Goal: Task Accomplishment & Management: Complete application form

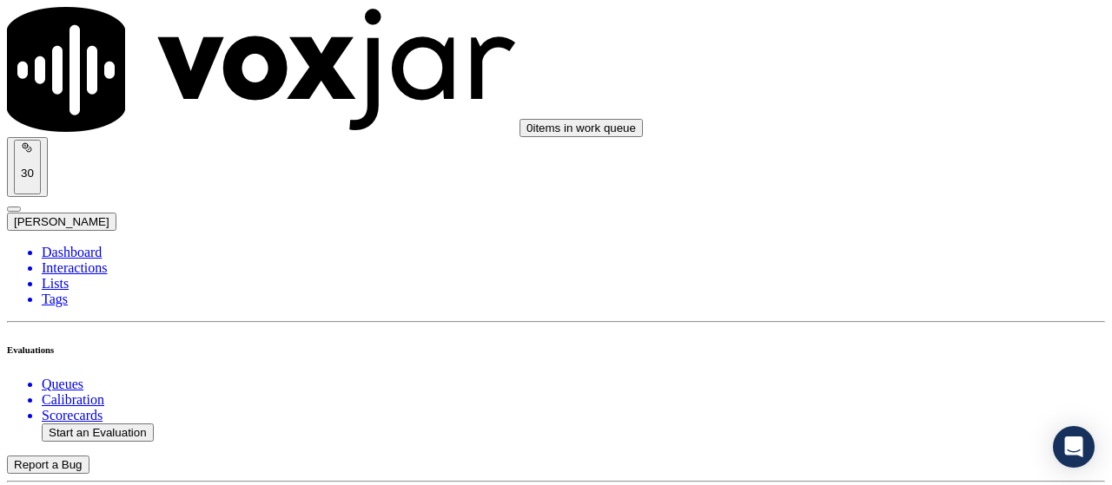
scroll to position [174, 0]
click at [104, 424] on button "Start an Evaluation" at bounding box center [98, 433] width 112 height 18
type input "20250917-111557_6145379516-all.mp3"
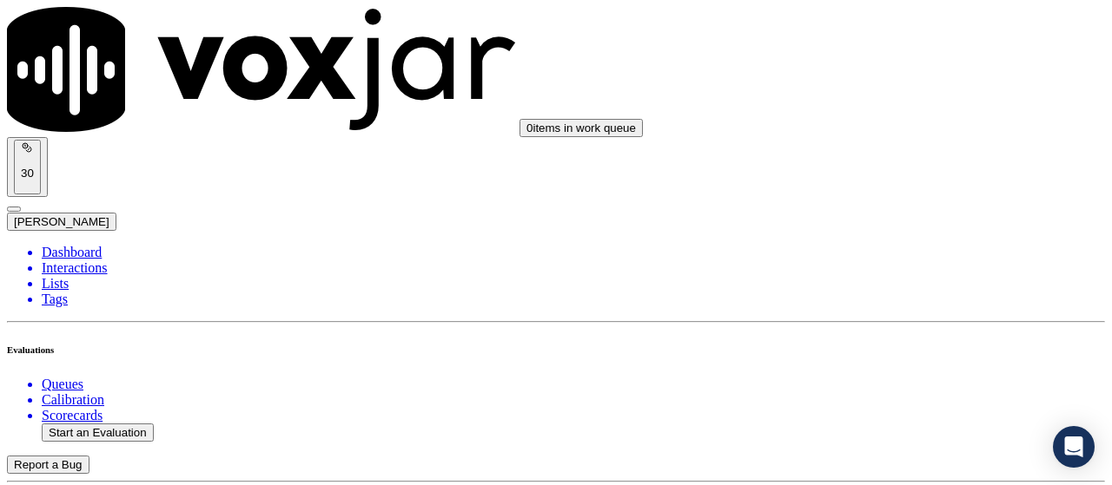
type input "[PERSON_NAME]"
type input "[DATE]T13:16"
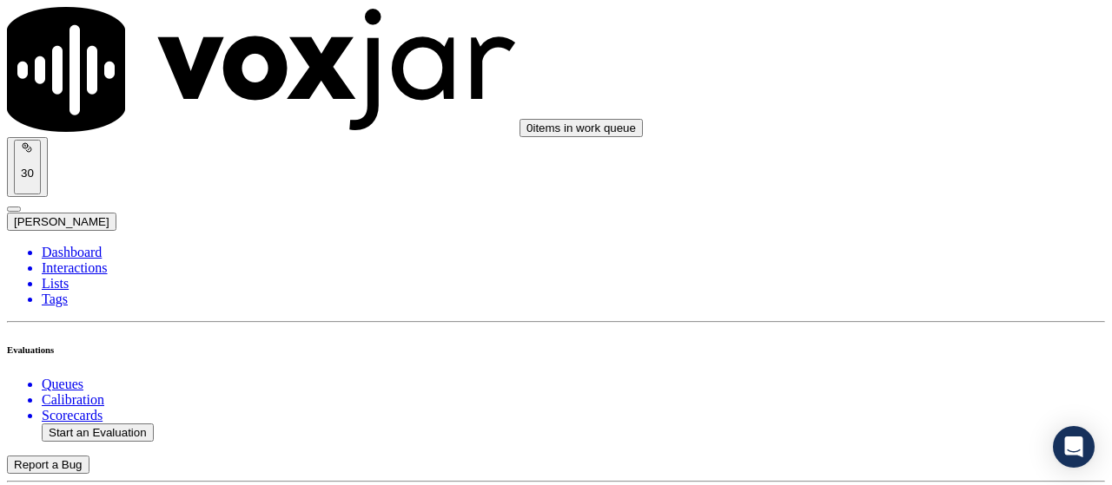
scroll to position [164, 0]
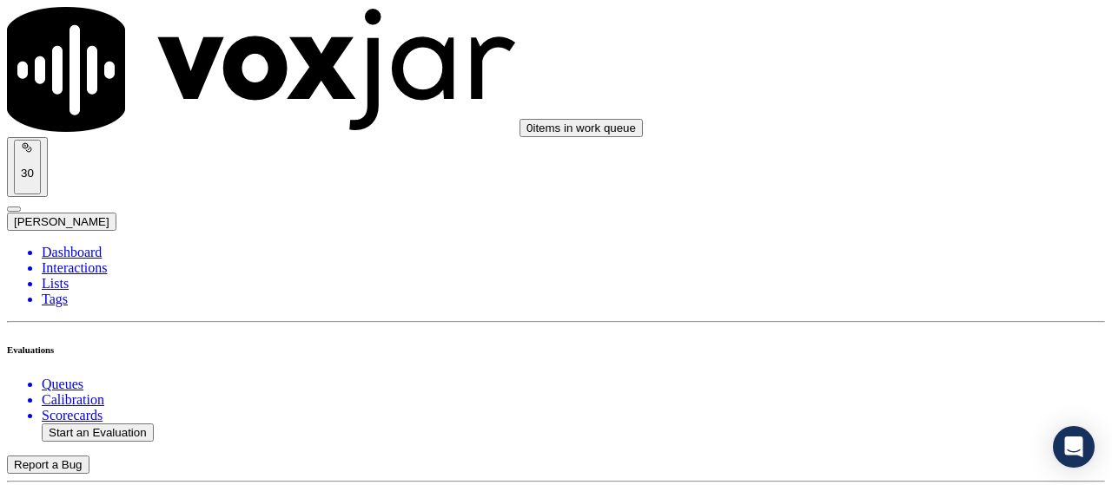
scroll to position [163, 0]
type input "6145379516"
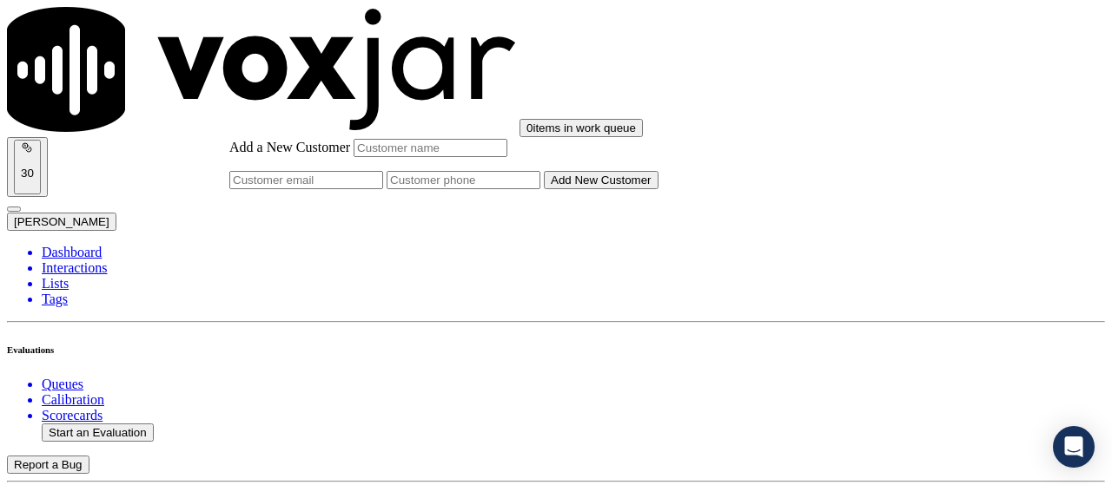
type input "6145379516"
drag, startPoint x: 664, startPoint y: 183, endPoint x: 405, endPoint y: 168, distance: 260.1
click at [540, 189] on input "Add a New Customer" at bounding box center [463, 180] width 154 height 18
paste input "6145379516"
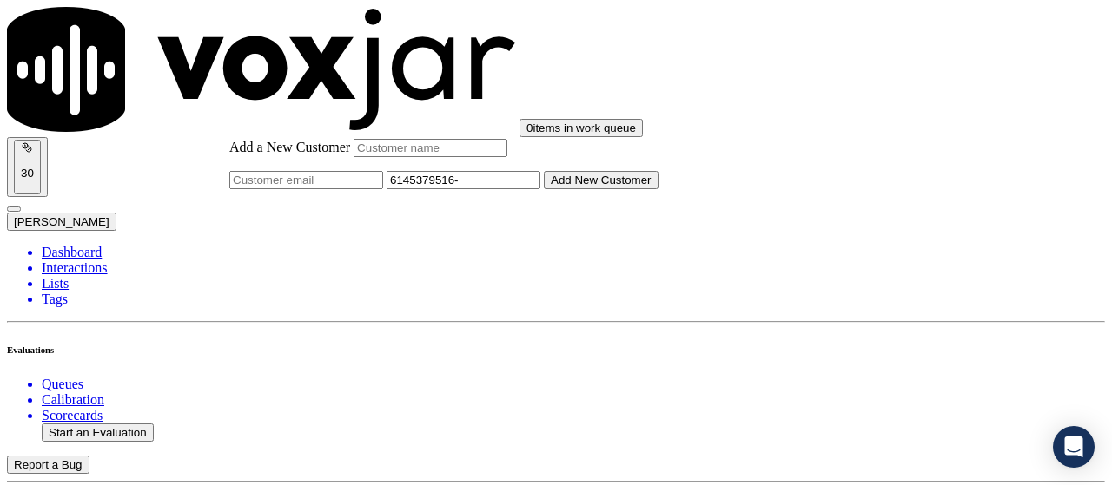
paste input "6144829000"
type input "6145379516-6144829000"
click at [507, 157] on input "Add a New Customer" at bounding box center [430, 148] width 154 height 18
paste input "[PERSON_NAME]"
type input "[PERSON_NAME]"
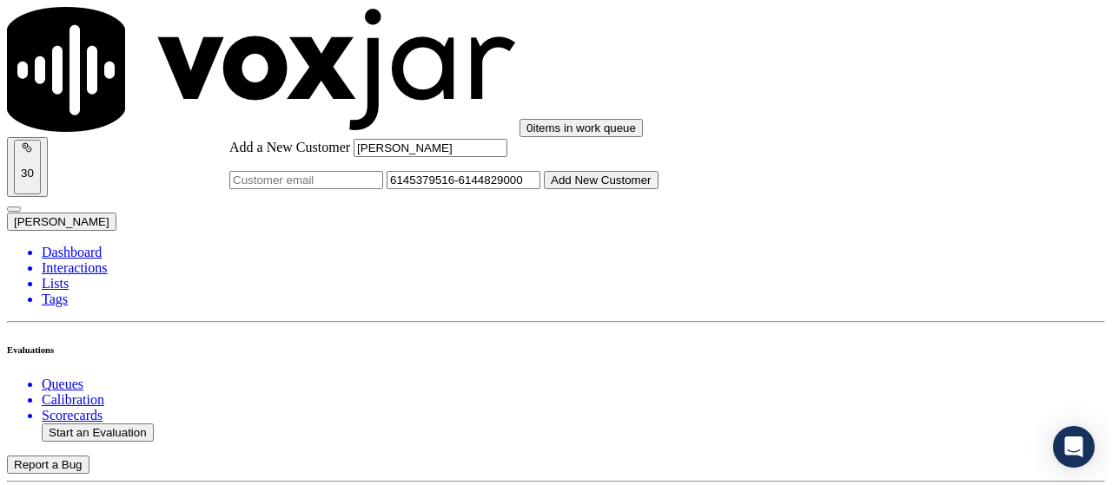
click at [625, 189] on button "Add New Customer" at bounding box center [601, 180] width 115 height 18
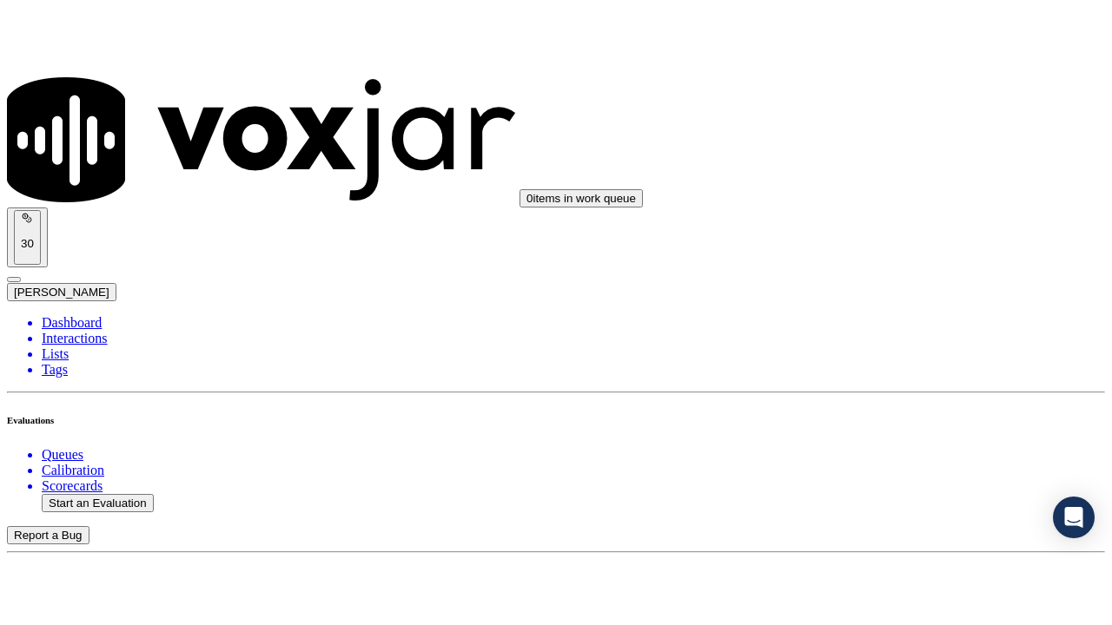
scroll to position [347, 0]
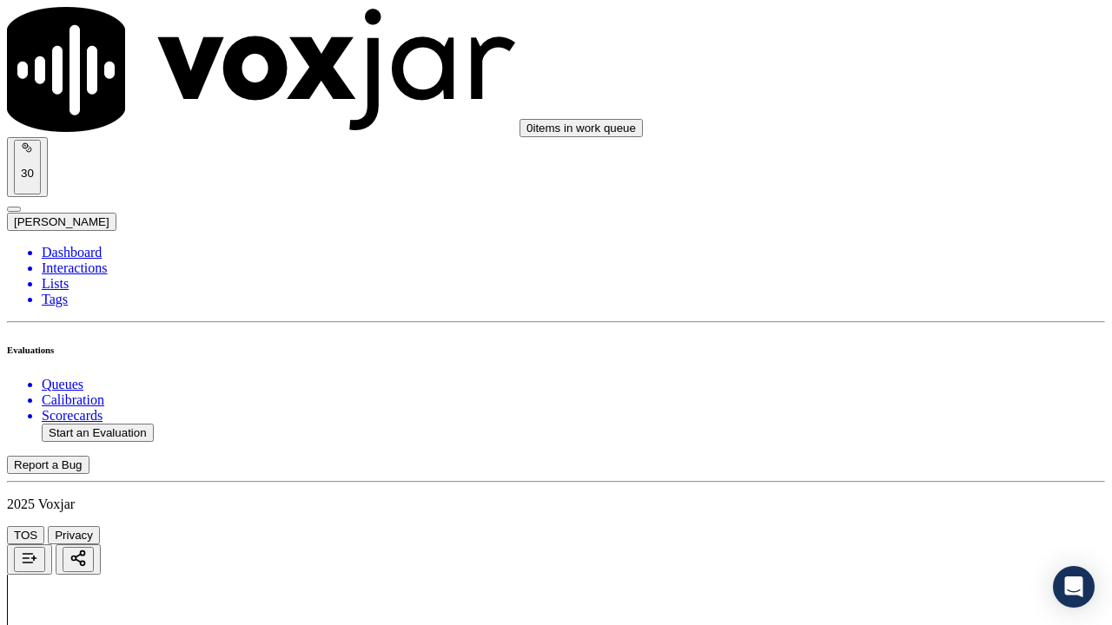
scroll to position [261, 0]
click at [887, 115] on div "Yes" at bounding box center [926, 111] width 196 height 16
click at [900, 359] on div "Yes" at bounding box center [926, 351] width 196 height 16
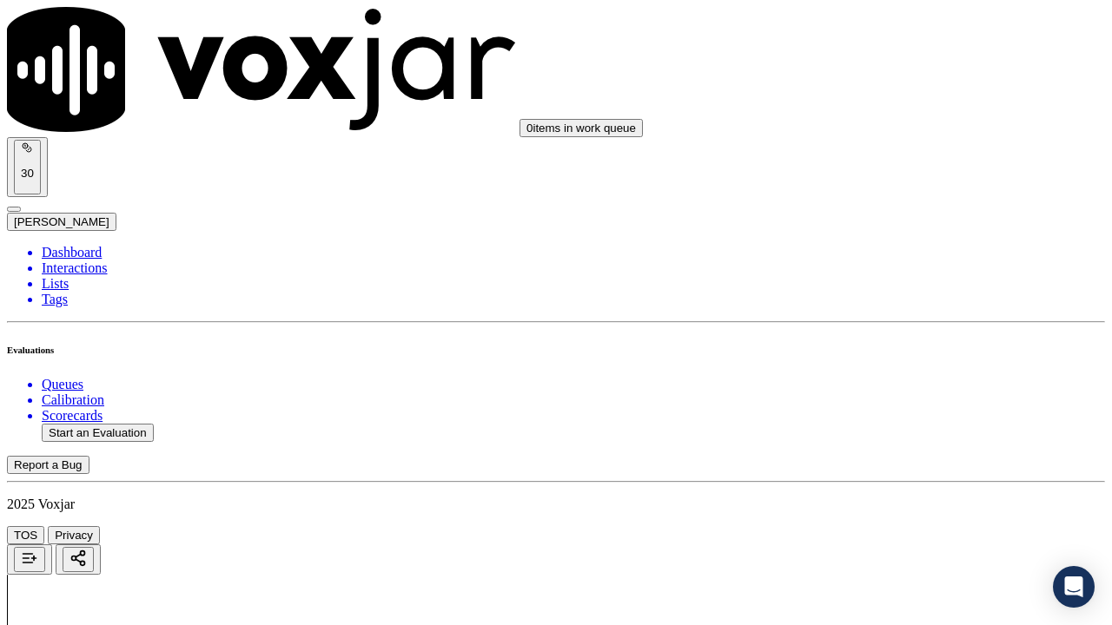
scroll to position [608, 0]
click at [911, 230] on div "Yes" at bounding box center [926, 222] width 196 height 16
click at [911, 485] on div "N/A" at bounding box center [926, 514] width 196 height 16
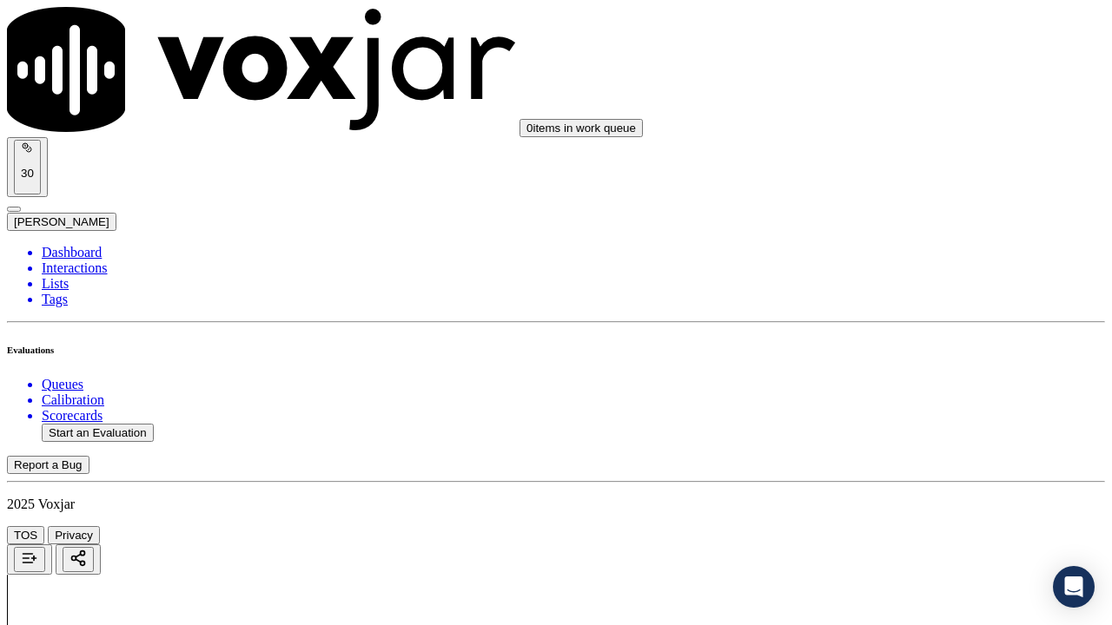
scroll to position [1129, 0]
click at [902, 303] on div "N/A" at bounding box center [926, 295] width 196 height 16
click at [911, 485] on div "Yes" at bounding box center [926, 504] width 196 height 16
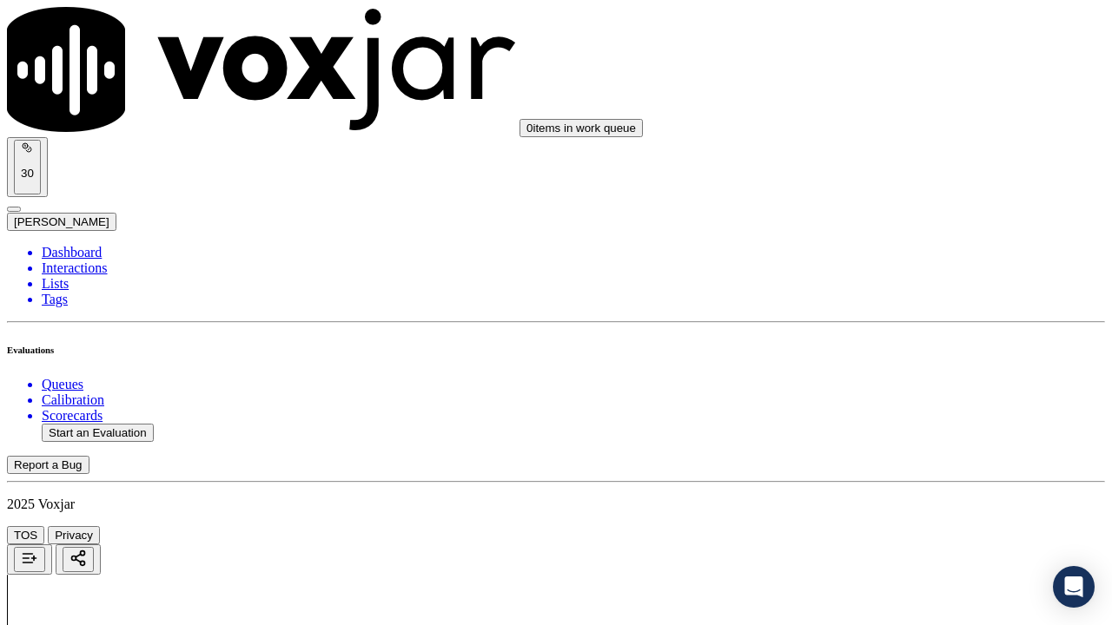
scroll to position [1563, 0]
click at [915, 353] on div "No" at bounding box center [926, 346] width 196 height 16
drag, startPoint x: 997, startPoint y: 350, endPoint x: 989, endPoint y: 362, distance: 14.5
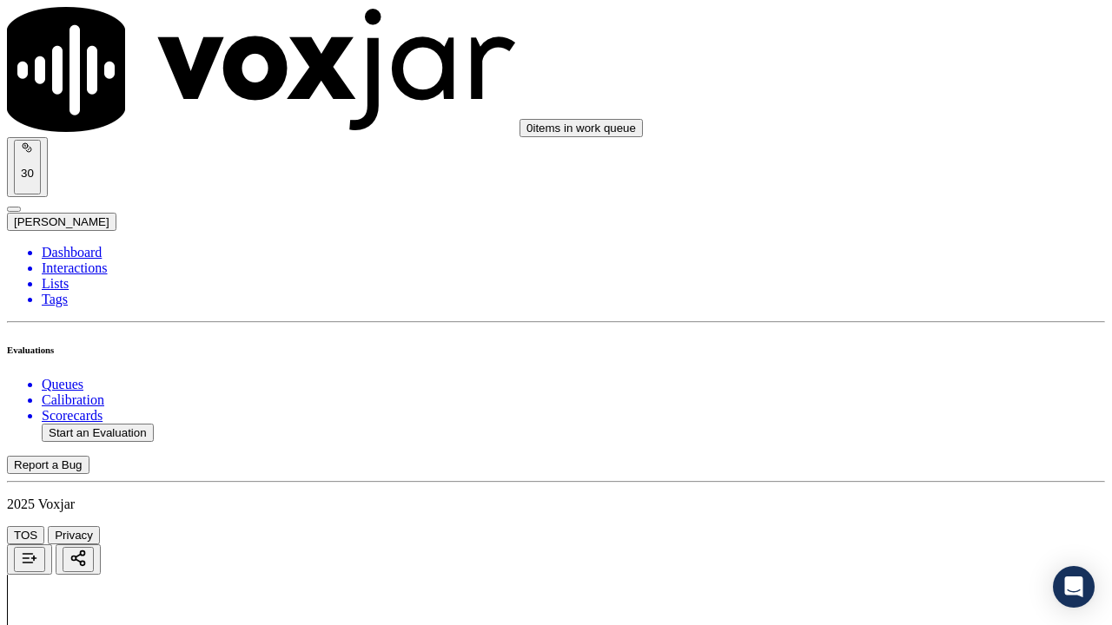
type textarea "Agent skipped that part"
click at [907, 251] on div "No" at bounding box center [926, 243] width 196 height 16
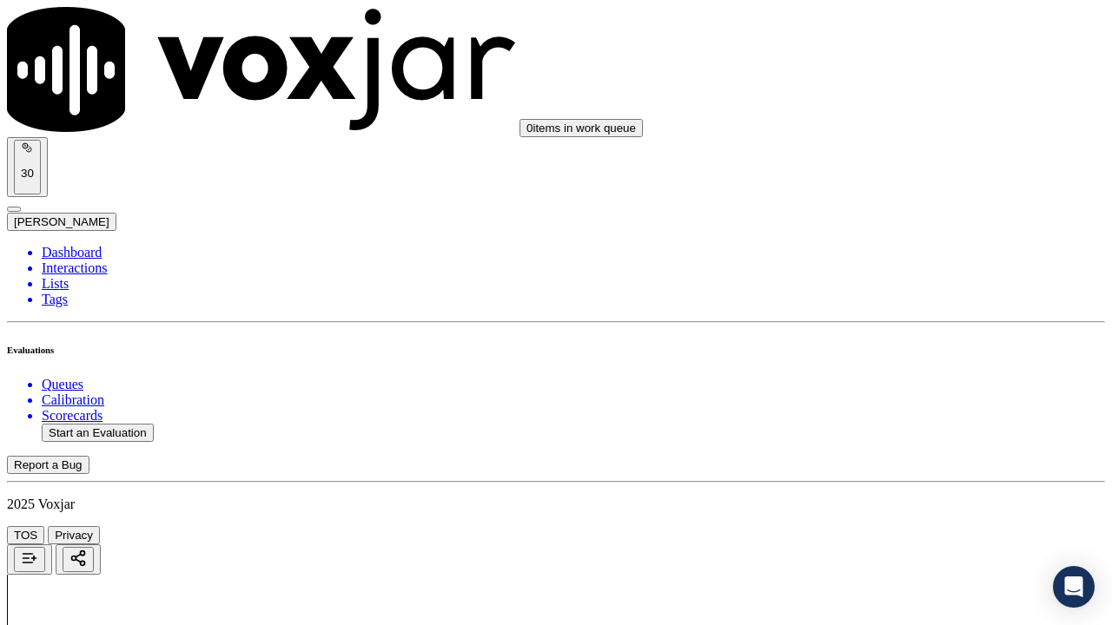
type textarea "C"
type textarea "The Acc no given by [PERSON_NAME] was wrong but rather than asking again agent …"
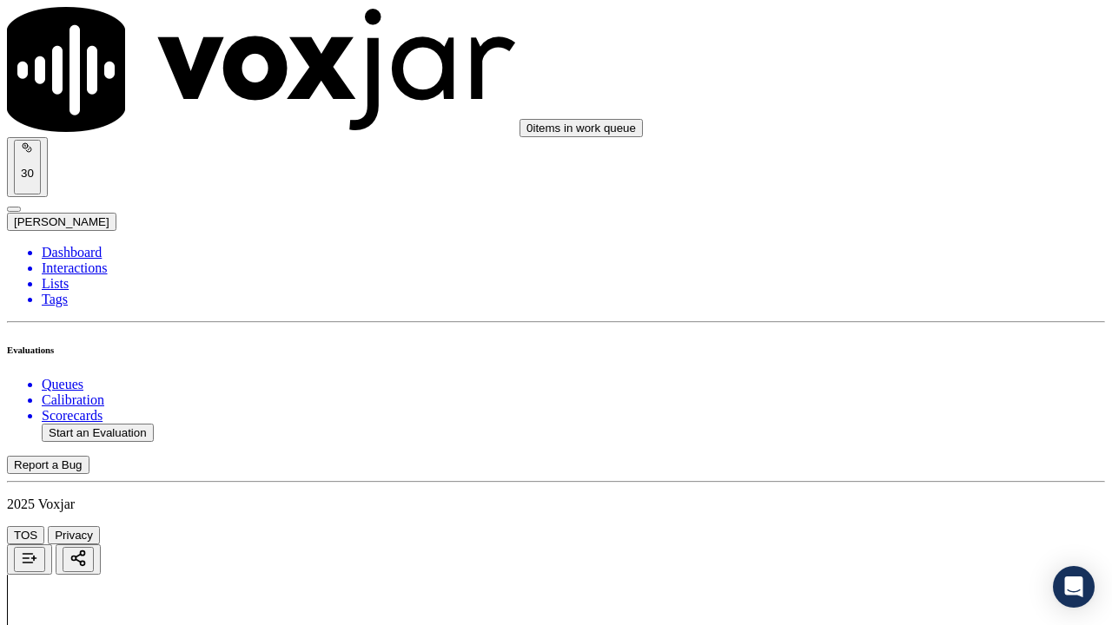
click at [900, 199] on div "Yes" at bounding box center [926, 191] width 196 height 16
click at [896, 475] on div "Yes" at bounding box center [926, 473] width 196 height 16
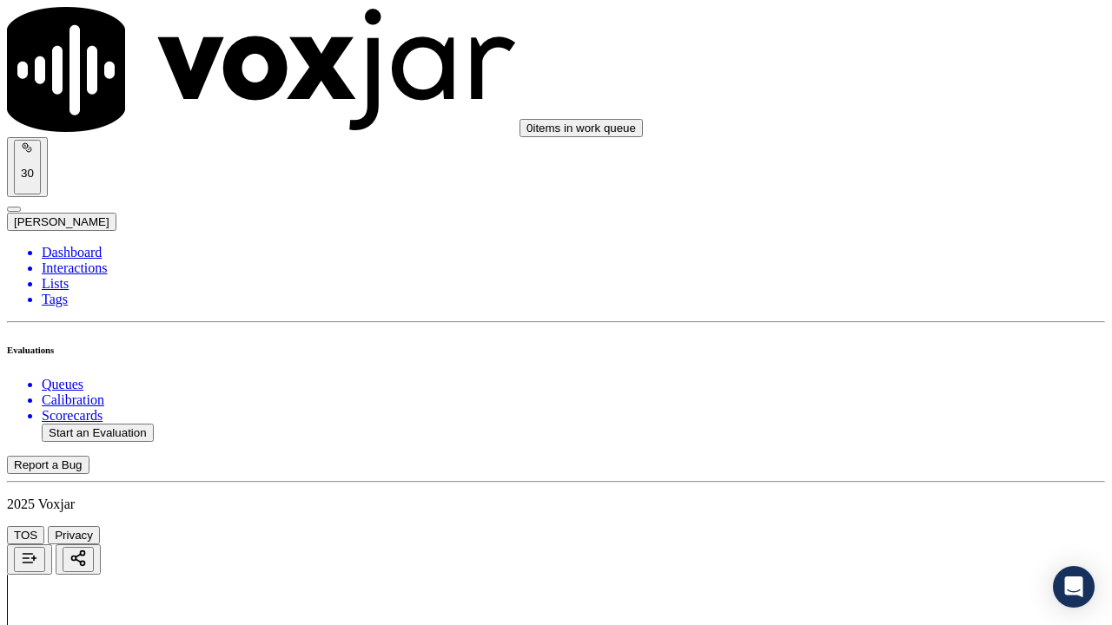
click at [881, 228] on div "Yes" at bounding box center [926, 221] width 196 height 16
click at [892, 418] on div "Yes" at bounding box center [926, 410] width 196 height 16
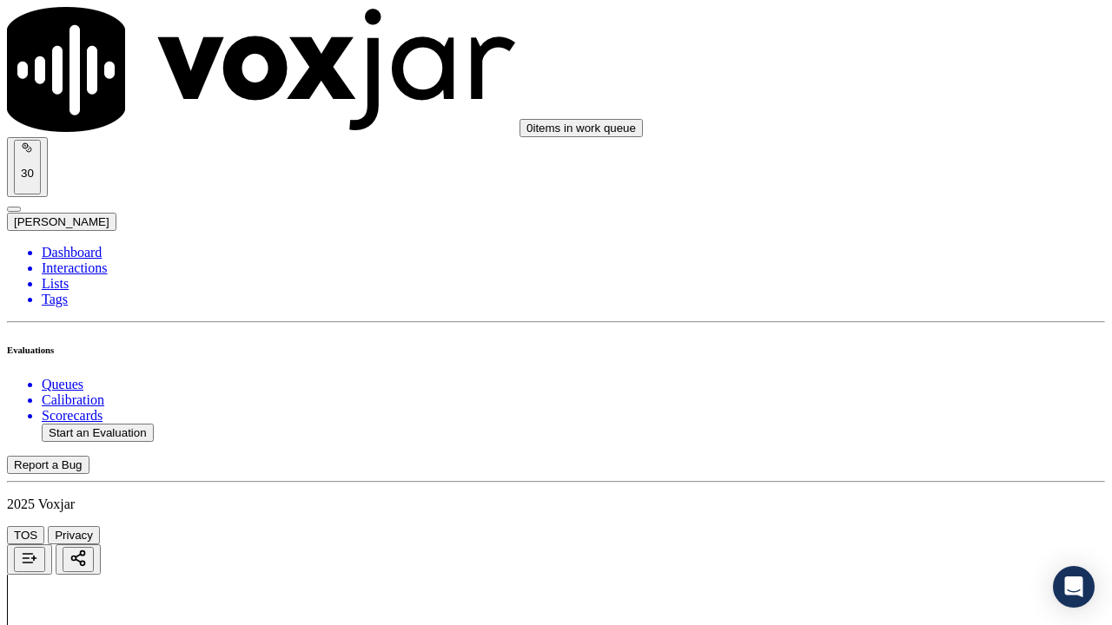
click at [901, 249] on div "Yes" at bounding box center [926, 242] width 196 height 16
click at [919, 468] on div "Yes" at bounding box center [926, 460] width 196 height 16
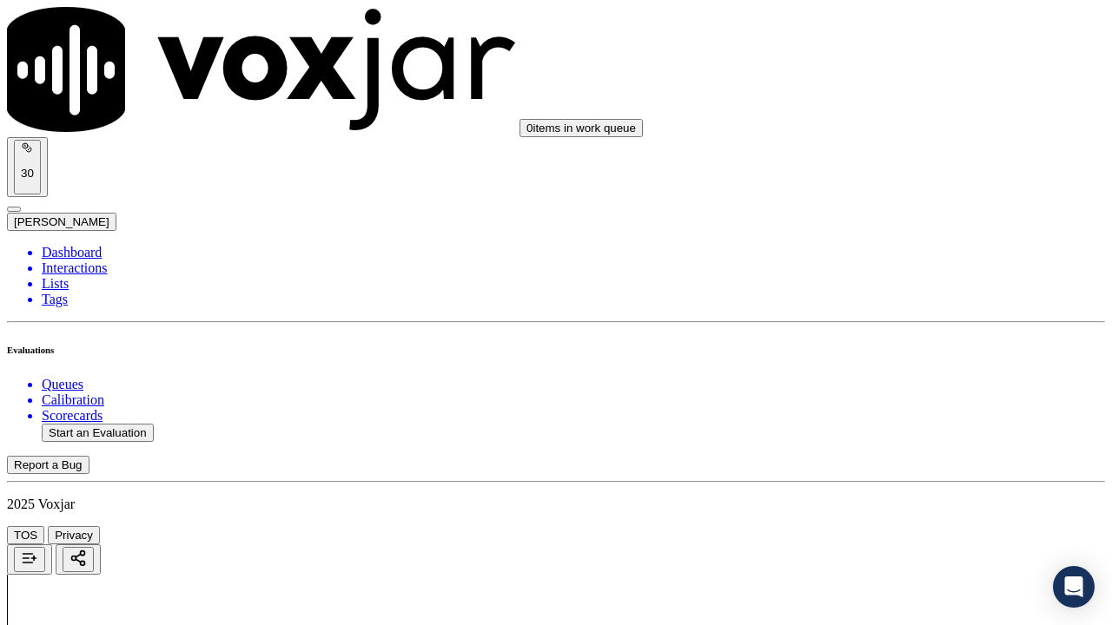
click at [922, 318] on div "Yes" at bounding box center [926, 311] width 196 height 16
click at [904, 425] on div "Yes" at bounding box center [926, 417] width 196 height 16
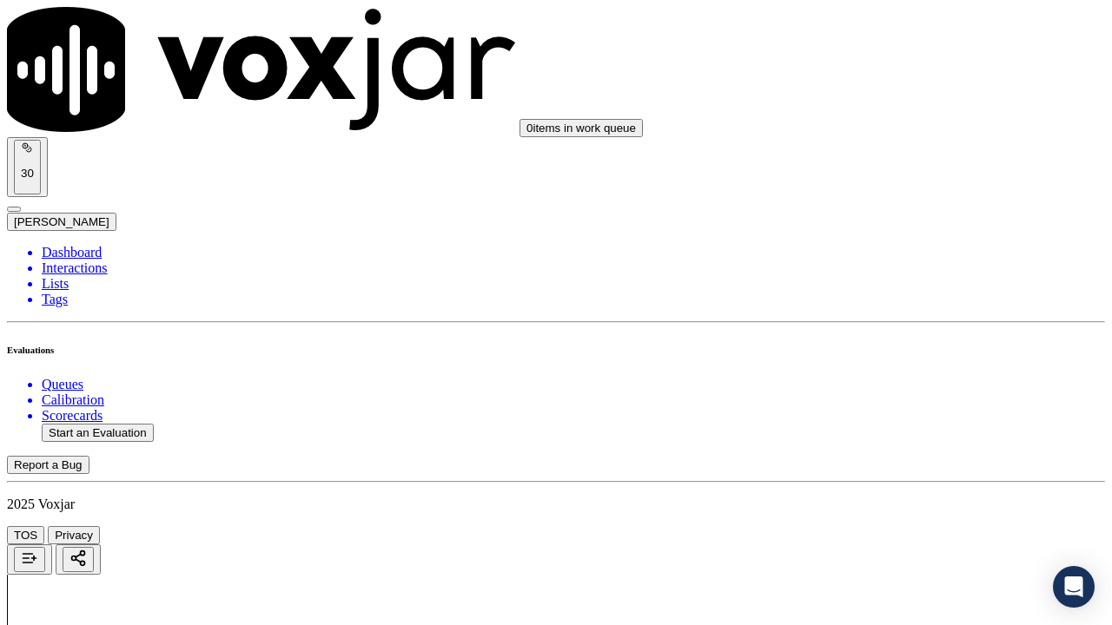
click at [880, 190] on div "Yes" at bounding box center [926, 183] width 196 height 16
click at [894, 485] on div "Yes" at bounding box center [926, 493] width 196 height 16
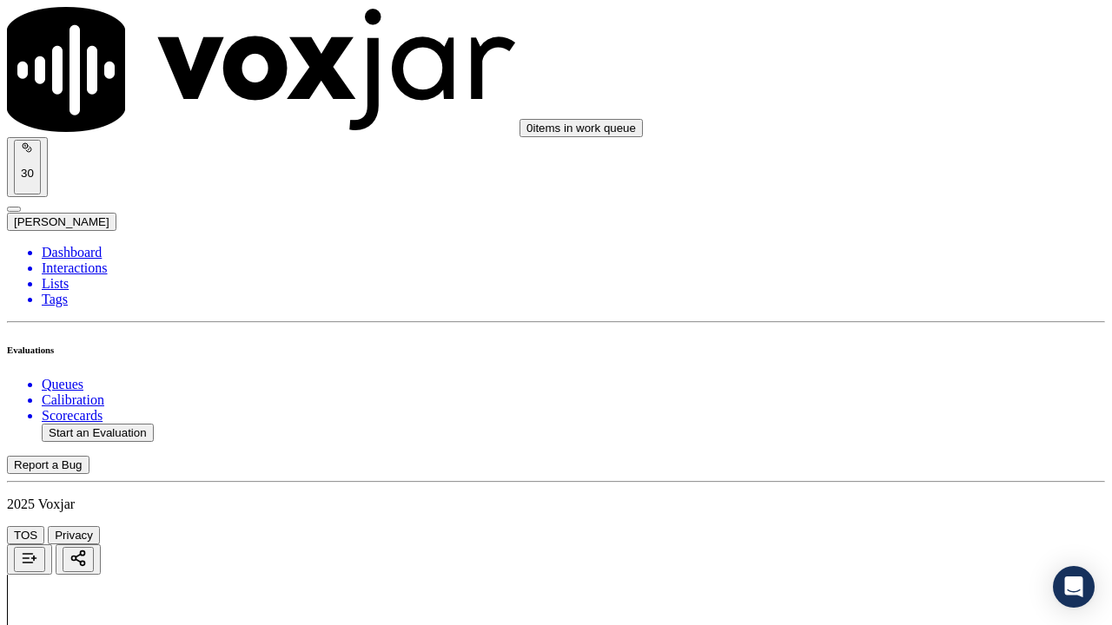
click at [909, 389] on div "Yes" at bounding box center [926, 386] width 196 height 16
click at [870, 436] on div "Yes" at bounding box center [926, 428] width 196 height 16
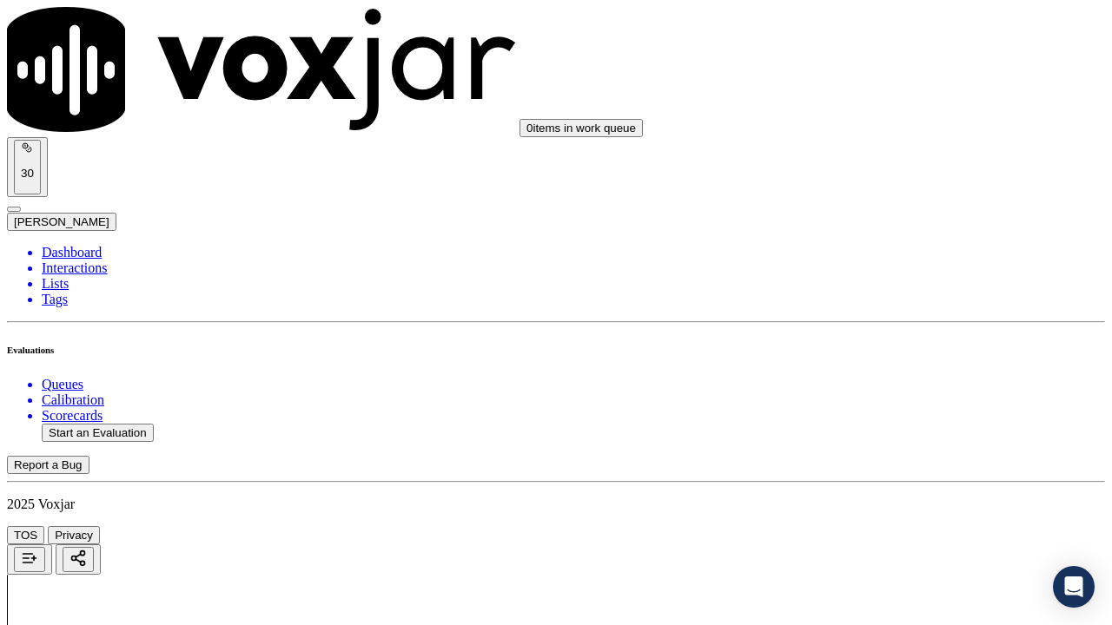
click at [868, 428] on div "Yes" at bounding box center [926, 420] width 193 height 16
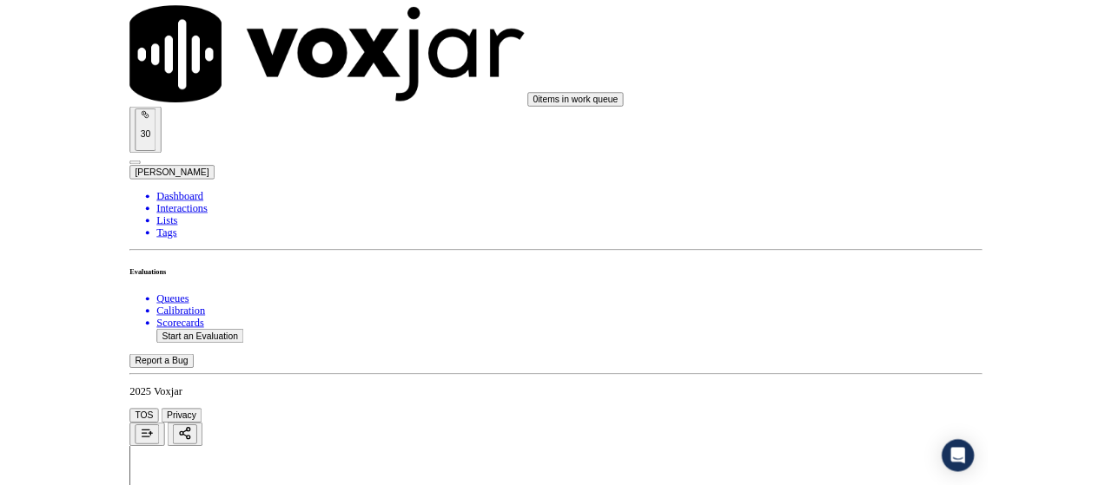
scroll to position [5234, 0]
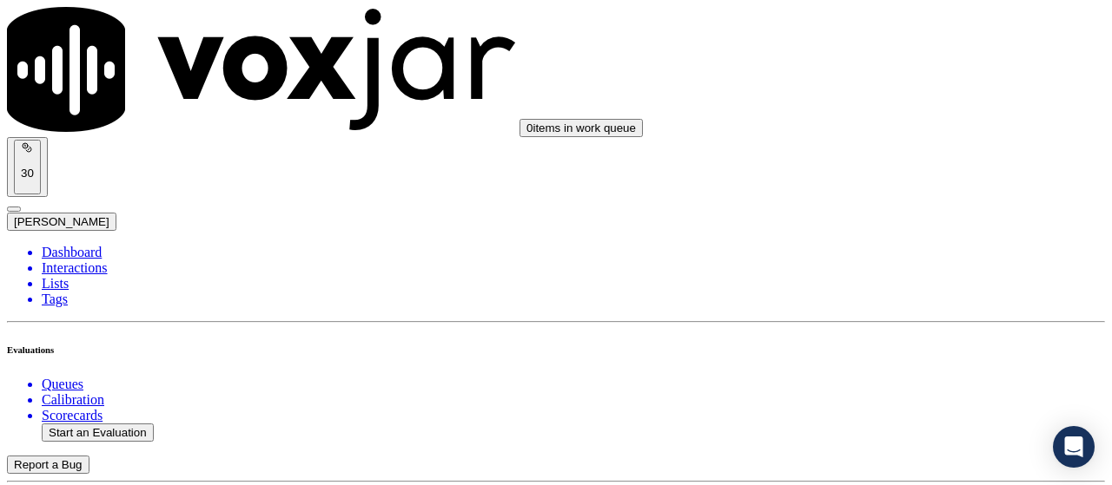
click at [127, 424] on button "Start an Evaluation" at bounding box center [98, 433] width 112 height 18
type input "20250917-134751_4192170961-all.mp3"
type input "[PERSON_NAME]"
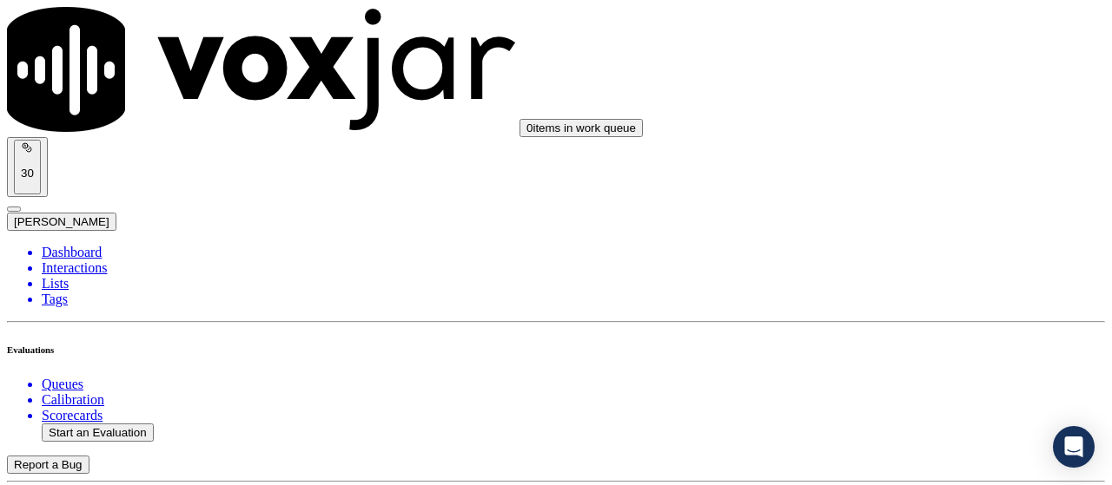
type input "[DATE]T13:33"
